Goal: Transaction & Acquisition: Download file/media

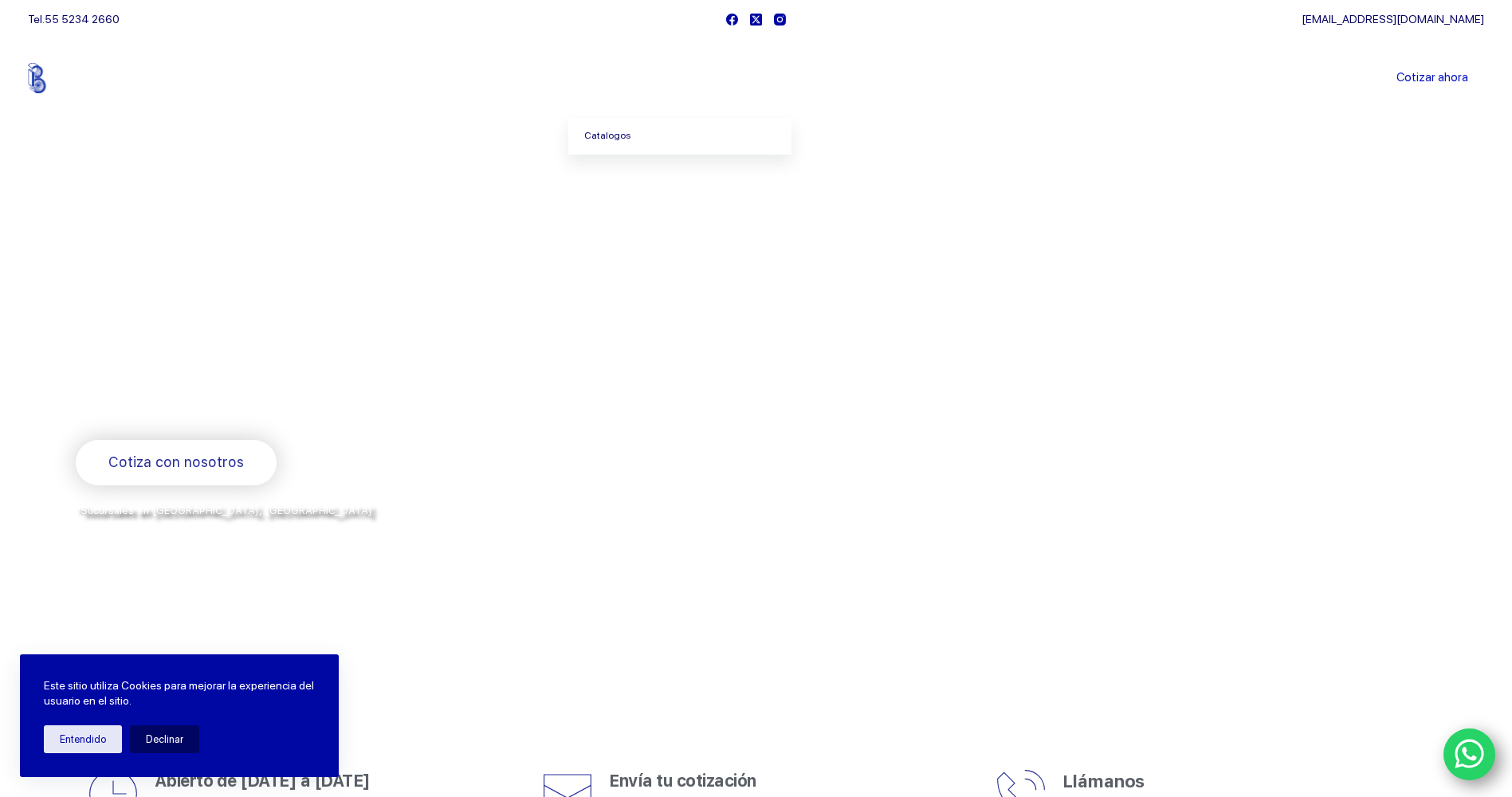
click at [624, 140] on link "Catalogos" at bounding box center [680, 136] width 223 height 37
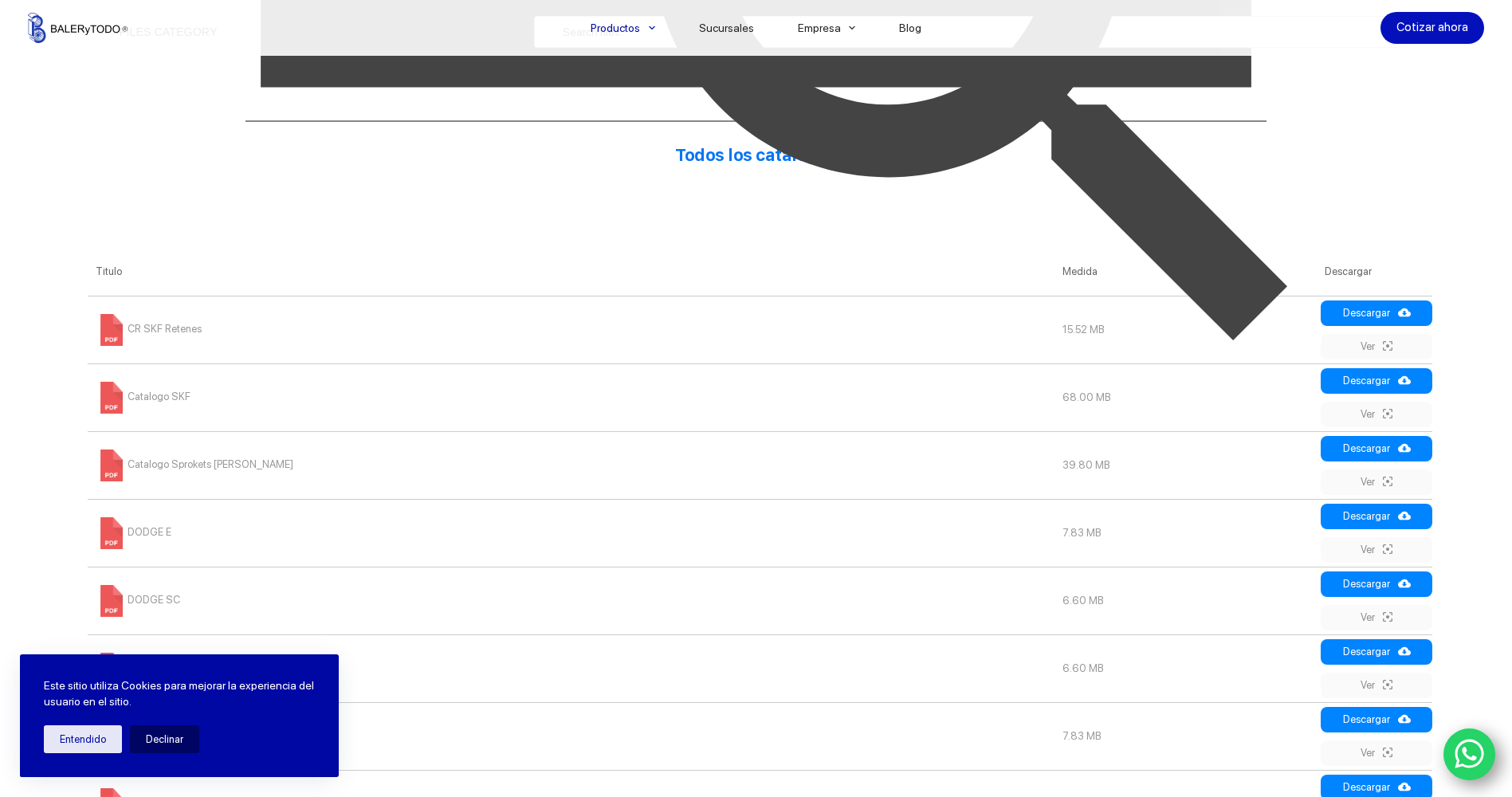
scroll to position [638, 0]
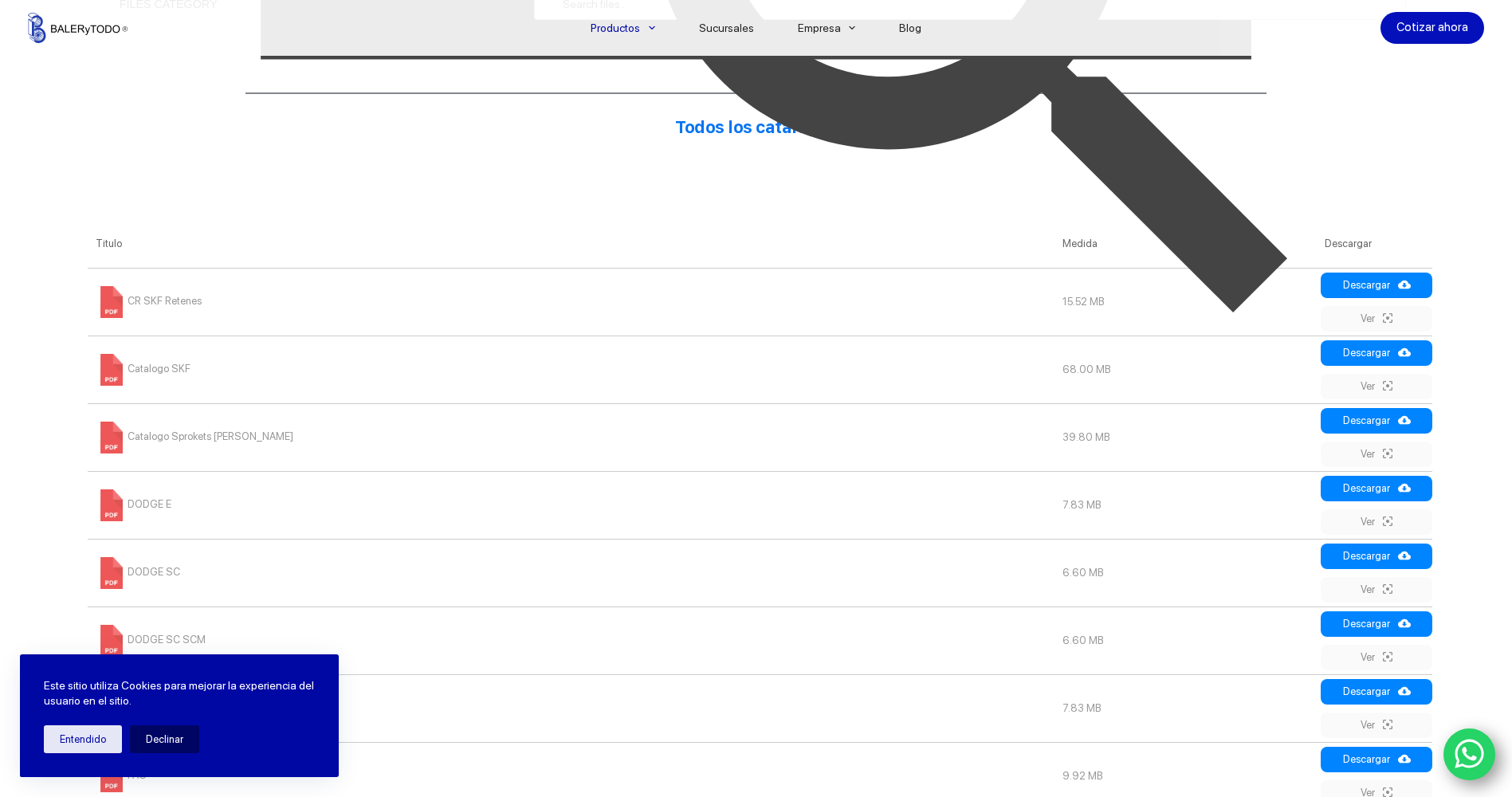
click at [1385, 291] on img at bounding box center [980, 4] width 872 height 873
click at [1379, 316] on img at bounding box center [980, 4] width 872 height 873
click at [1388, 284] on img at bounding box center [980, 4] width 872 height 873
click at [1428, 286] on link "Descargar" at bounding box center [1377, 285] width 112 height 25
